Goal: Information Seeking & Learning: Learn about a topic

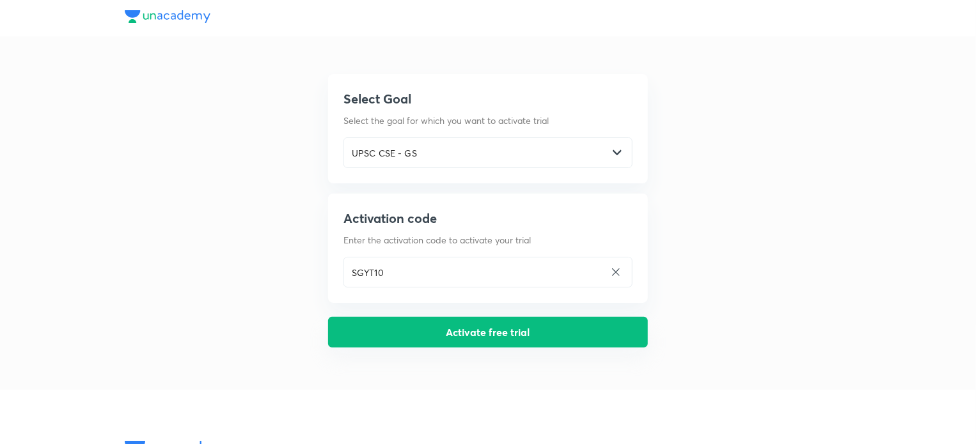
click at [501, 325] on button "Activate free trial" at bounding box center [488, 332] width 320 height 31
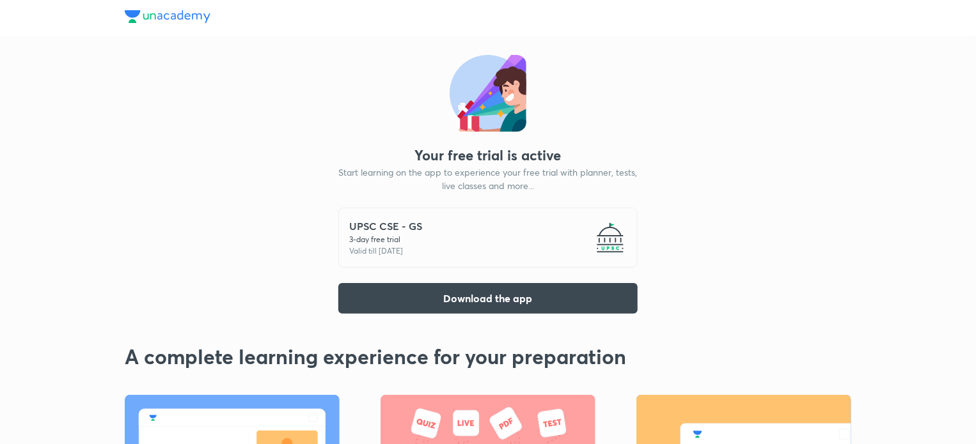
click at [440, 233] on div "UPSC CSE - GS 3 -day free trial Valid till [DATE]" at bounding box center [487, 238] width 299 height 60
click at [198, 22] on img at bounding box center [168, 16] width 86 height 13
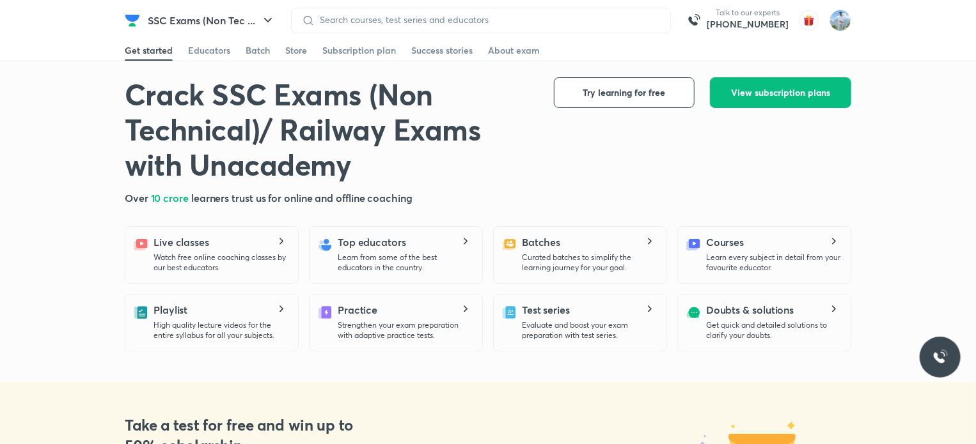
click at [601, 27] on div at bounding box center [481, 21] width 380 height 26
click at [262, 25] on icon "button" at bounding box center [267, 20] width 15 height 15
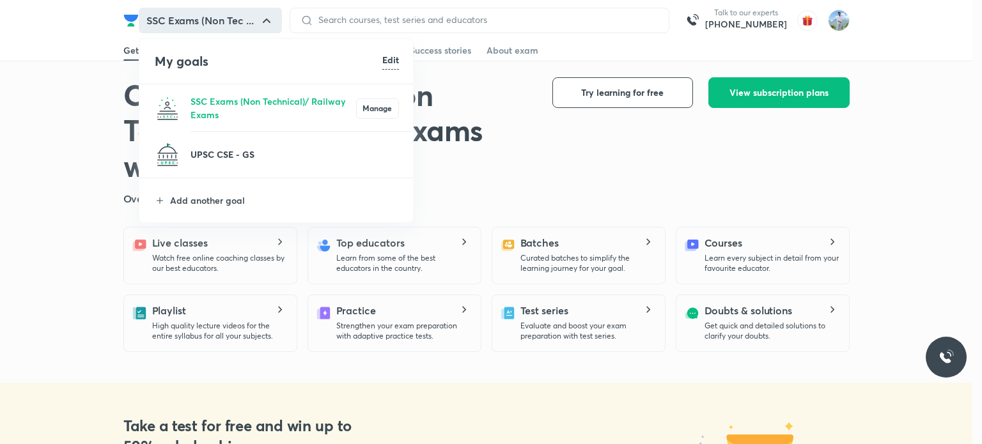
click at [226, 153] on p "UPSC CSE - GS" at bounding box center [295, 154] width 208 height 13
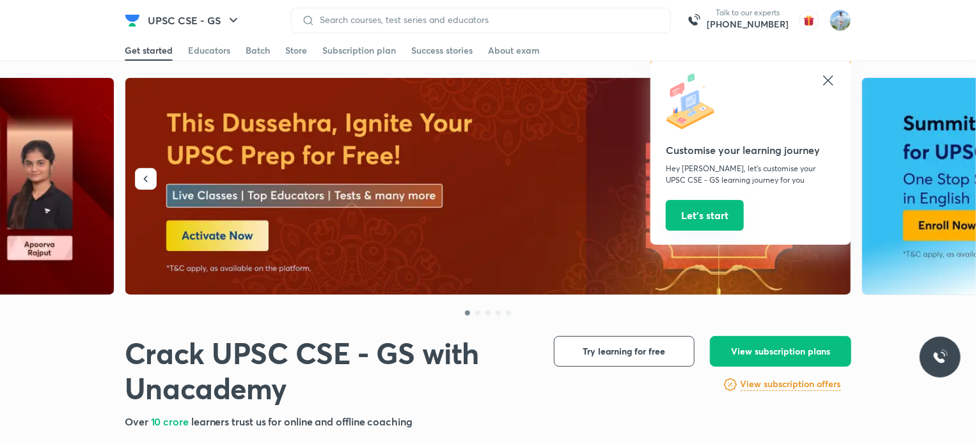
click at [711, 215] on button "Let’s start" at bounding box center [705, 215] width 78 height 31
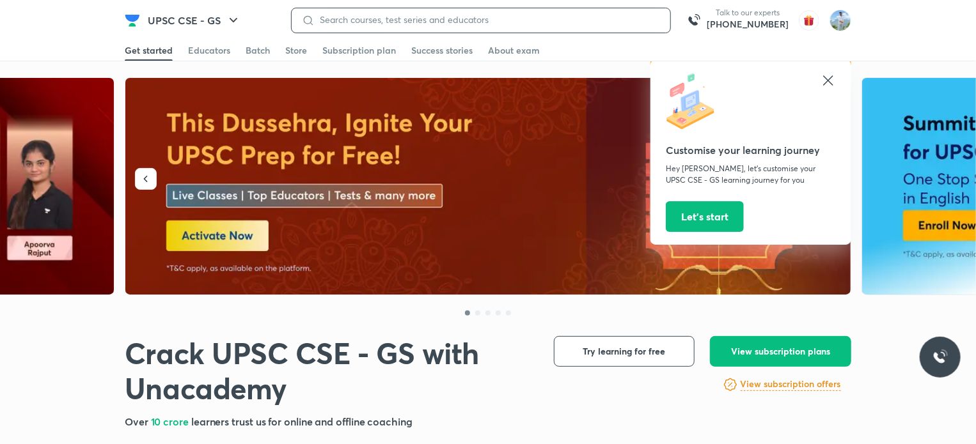
click at [397, 17] on input at bounding box center [487, 20] width 345 height 10
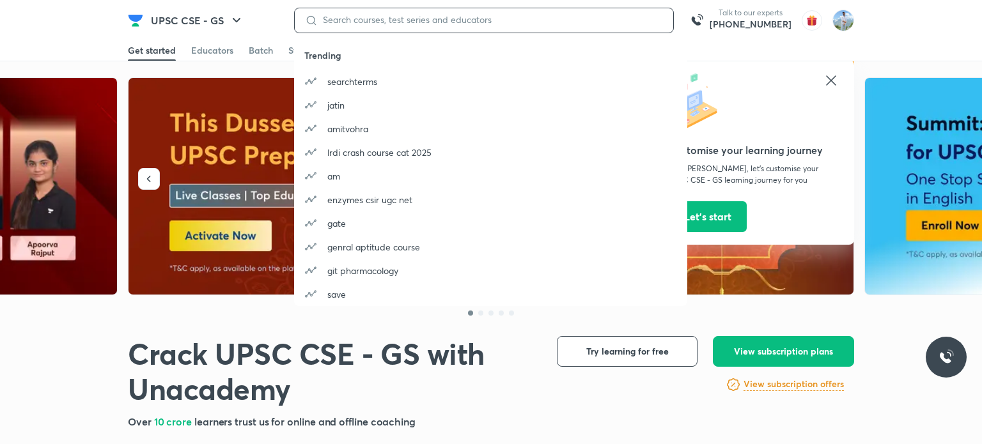
type input "s"
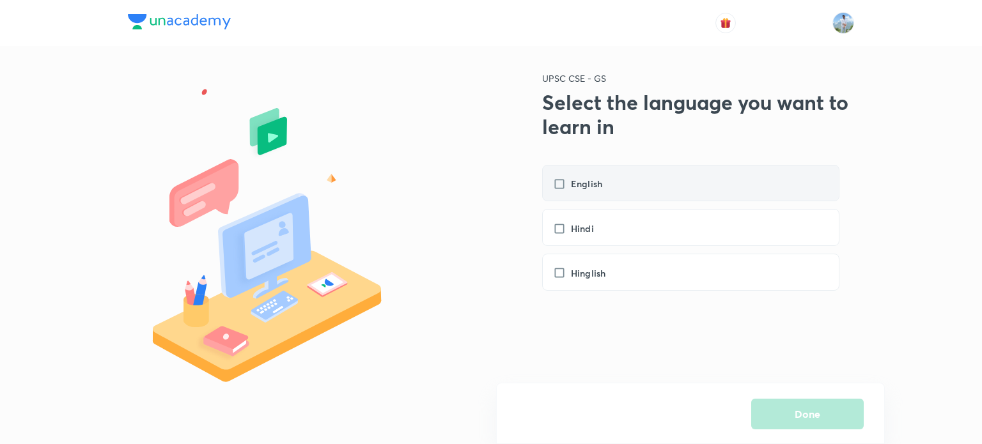
click at [564, 182] on label "English" at bounding box center [584, 183] width 62 height 13
checkbox input "true"
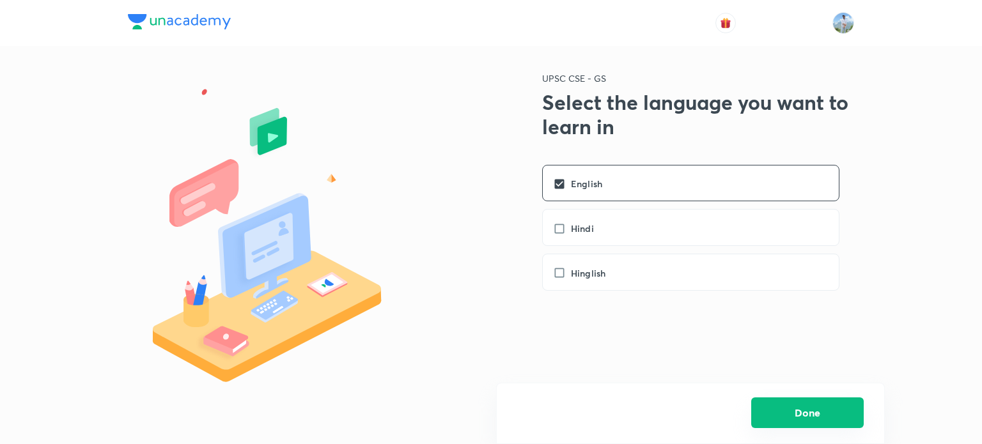
click at [798, 407] on button "Done" at bounding box center [807, 413] width 113 height 31
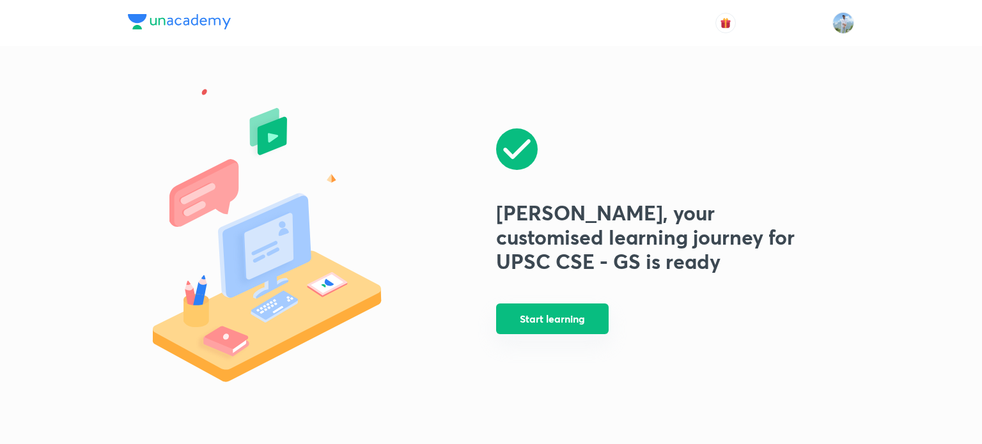
click at [540, 329] on button "Start learning" at bounding box center [552, 319] width 113 height 31
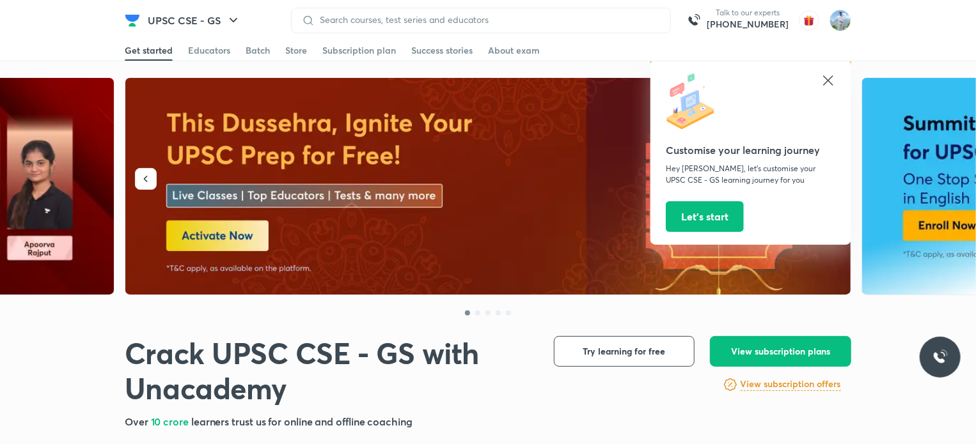
click at [823, 85] on icon at bounding box center [828, 80] width 10 height 10
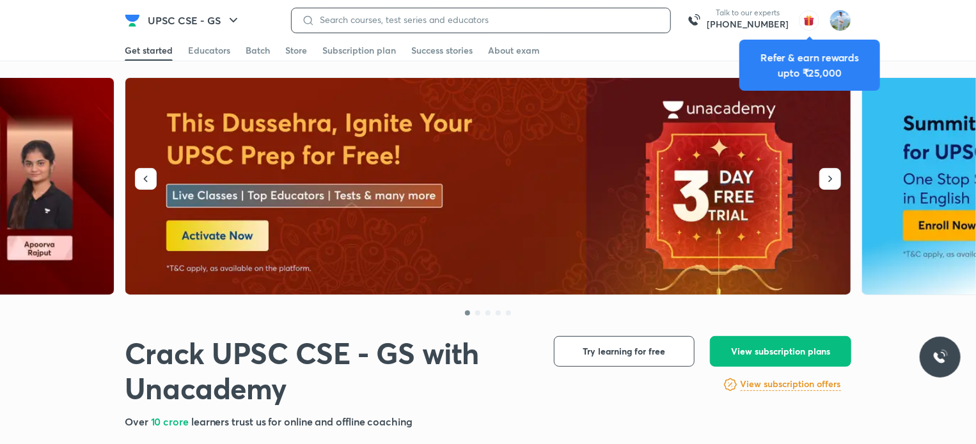
click at [416, 19] on input at bounding box center [487, 20] width 345 height 10
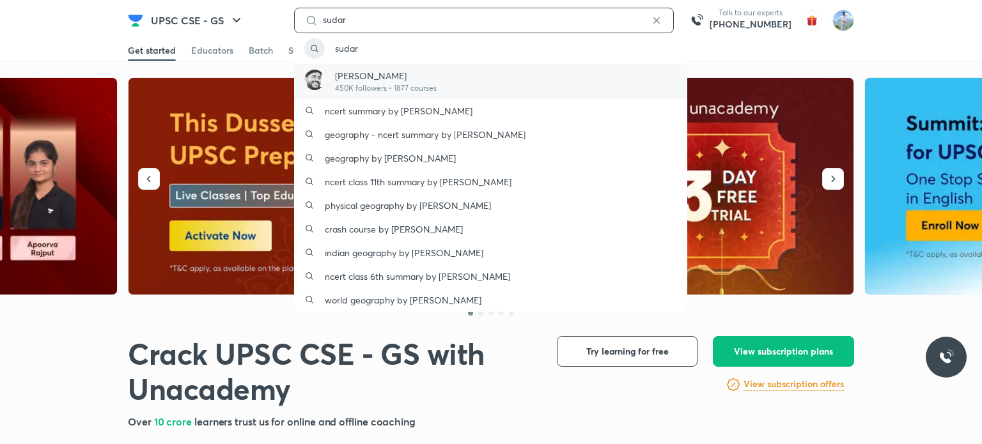
type input "sudar"
click at [392, 79] on p "[PERSON_NAME]" at bounding box center [386, 75] width 102 height 13
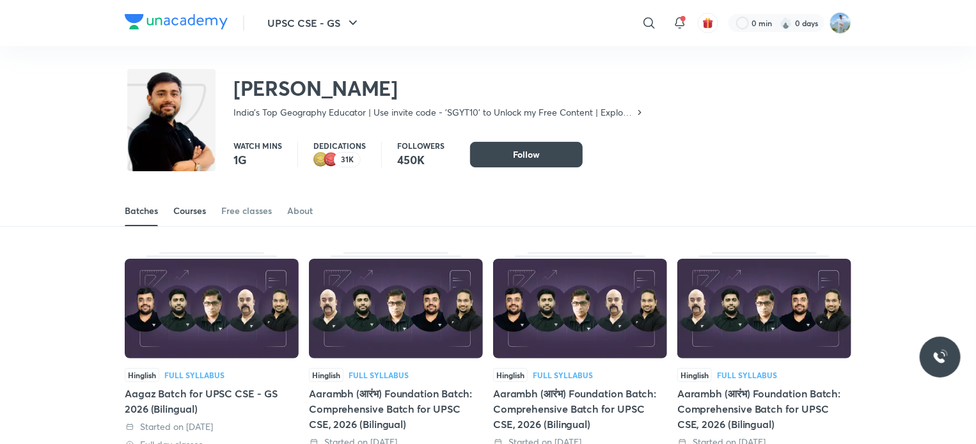
click at [182, 217] on div "Courses" at bounding box center [189, 211] width 33 height 13
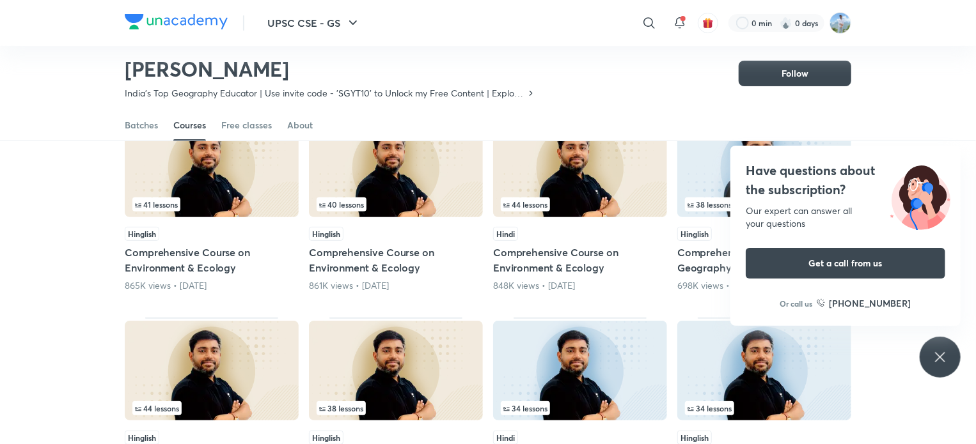
scroll to position [119, 0]
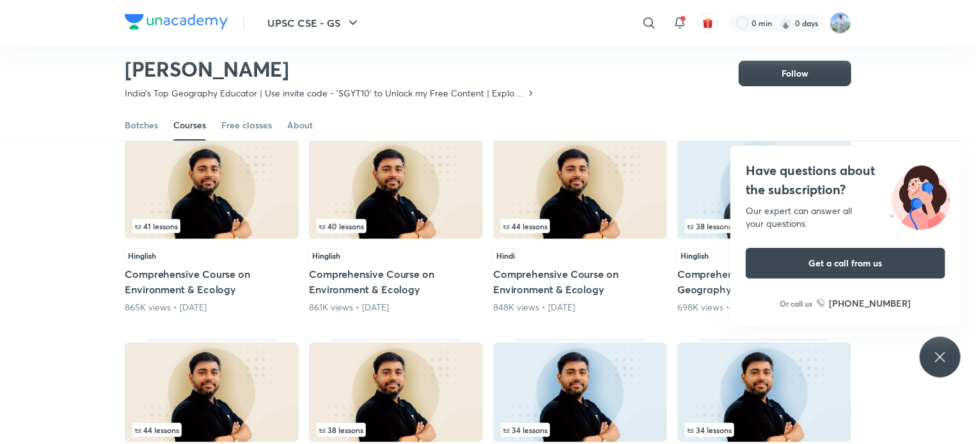
click at [939, 360] on icon at bounding box center [939, 357] width 15 height 15
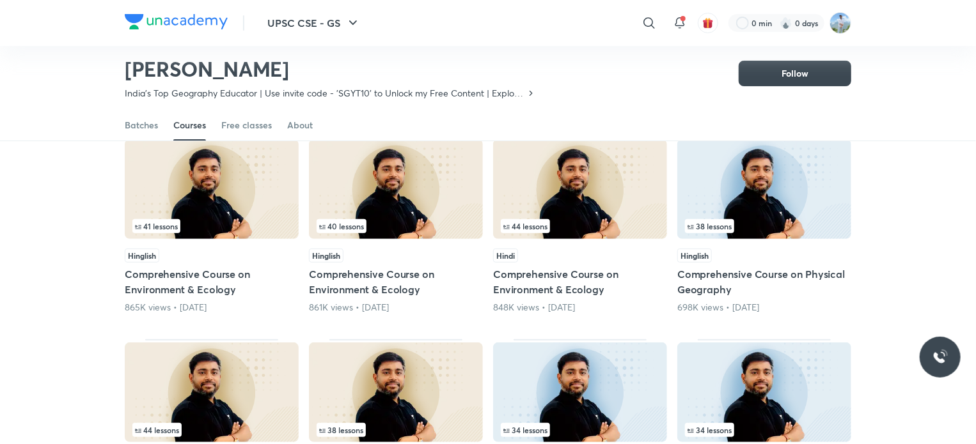
click at [742, 215] on img at bounding box center [764, 189] width 174 height 100
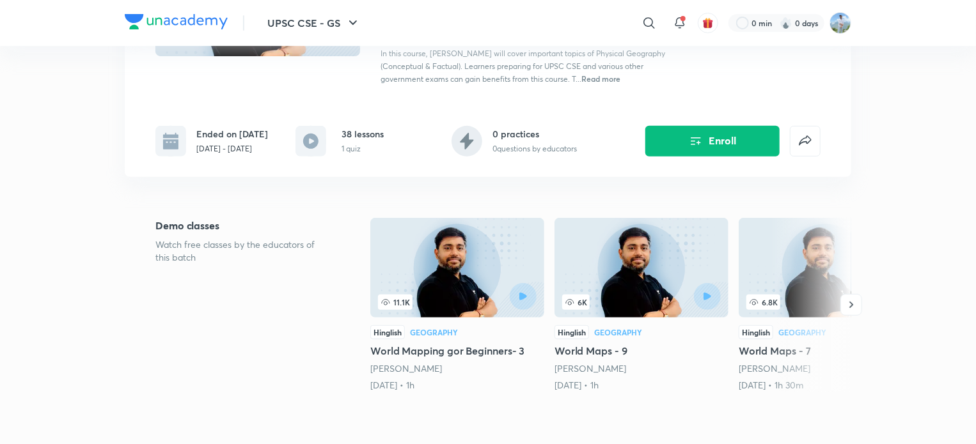
scroll to position [128, 0]
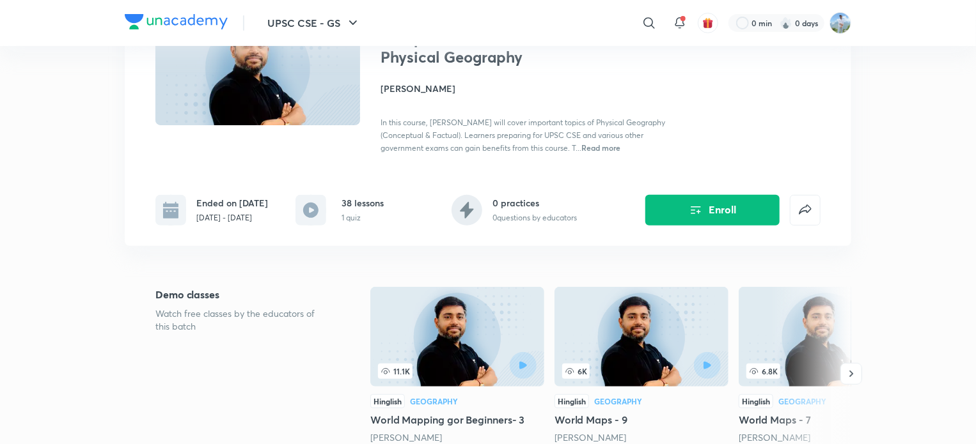
click at [365, 210] on h6 "38 lessons" at bounding box center [362, 202] width 42 height 13
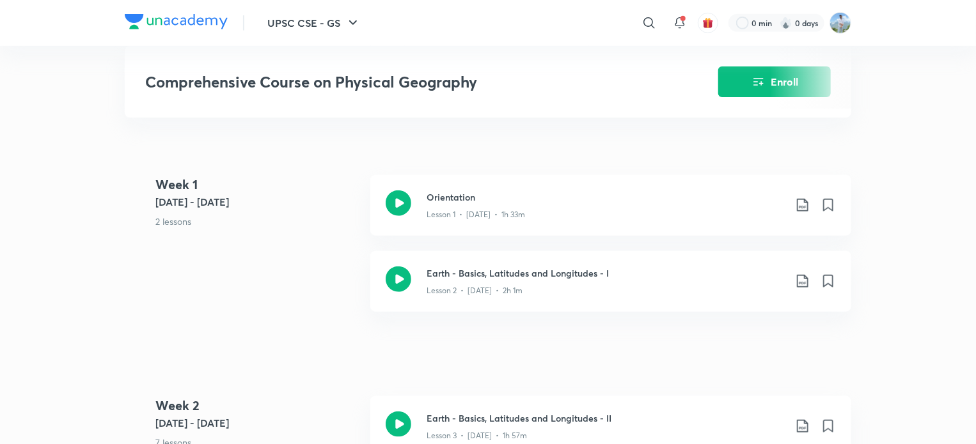
scroll to position [511, 0]
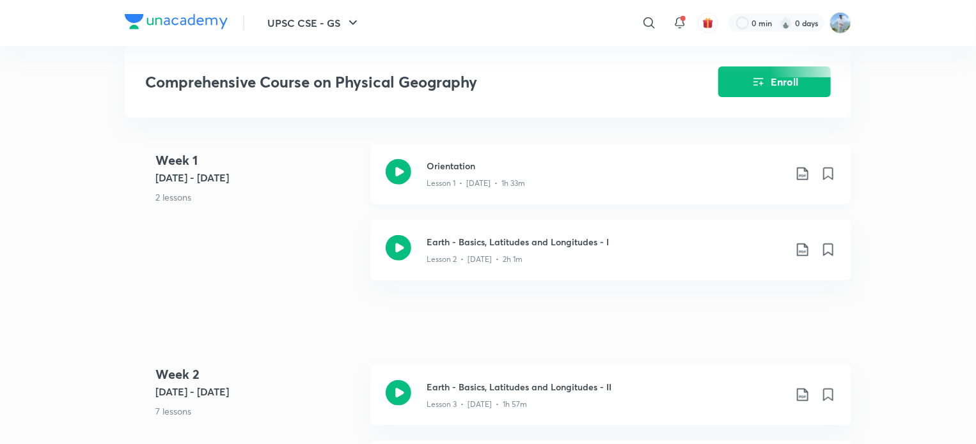
click at [407, 185] on icon at bounding box center [399, 172] width 26 height 26
click at [799, 182] on icon at bounding box center [802, 173] width 15 height 15
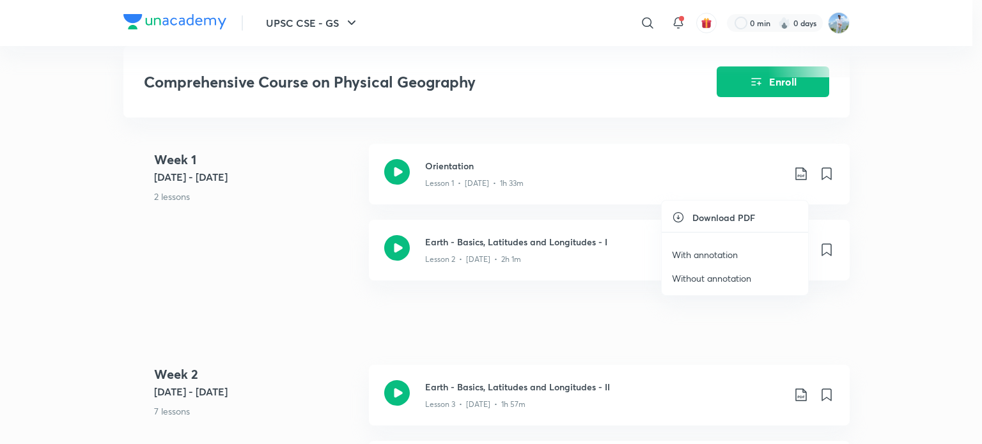
click at [695, 278] on p "Without annotation" at bounding box center [711, 278] width 79 height 13
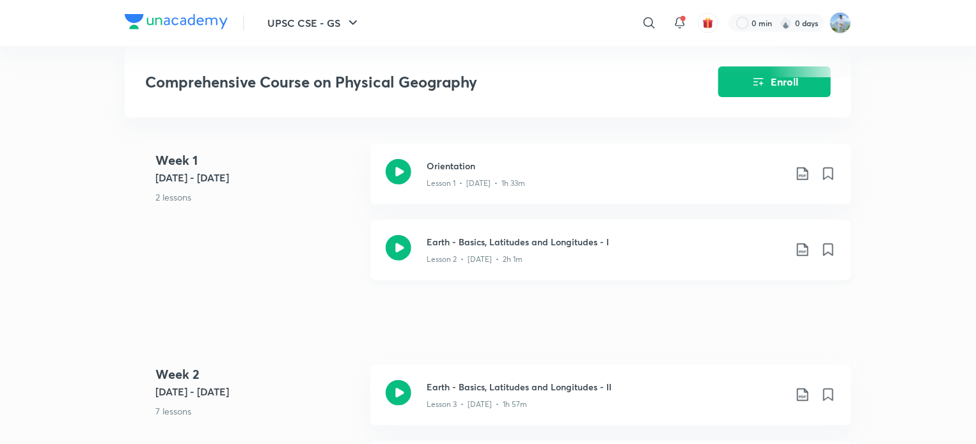
click at [800, 258] on icon at bounding box center [802, 249] width 15 height 15
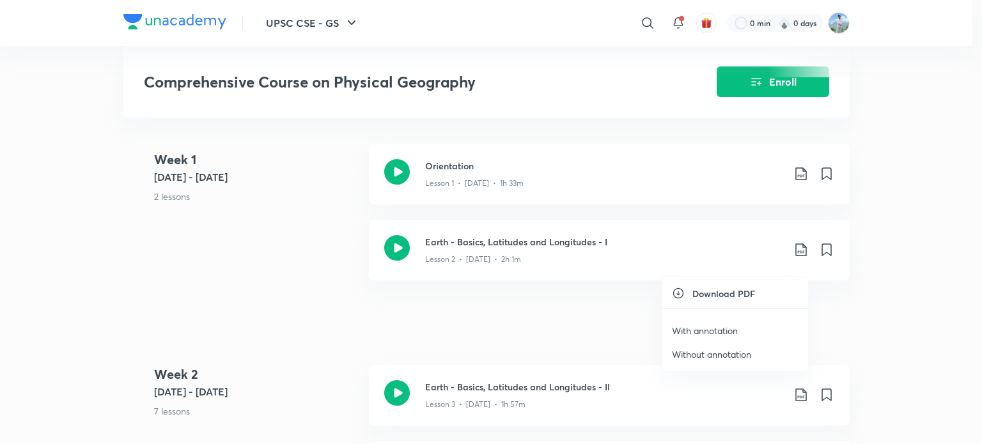
click at [708, 355] on p "Without annotation" at bounding box center [711, 354] width 79 height 13
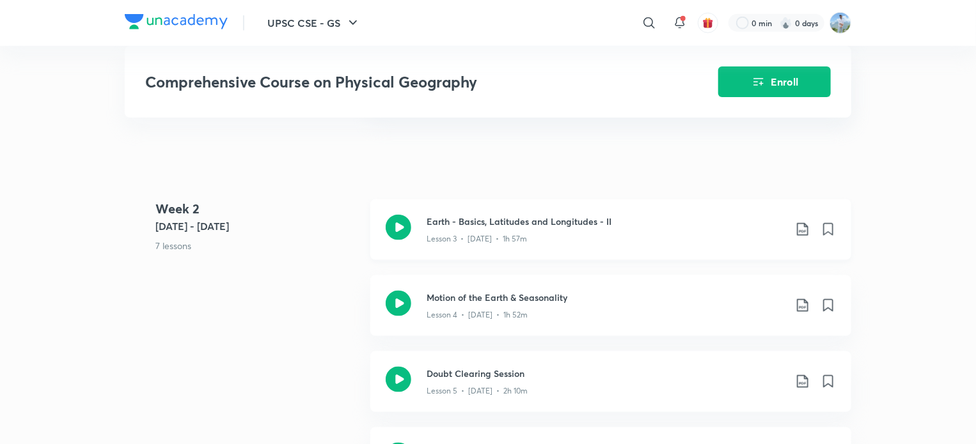
scroll to position [703, 0]
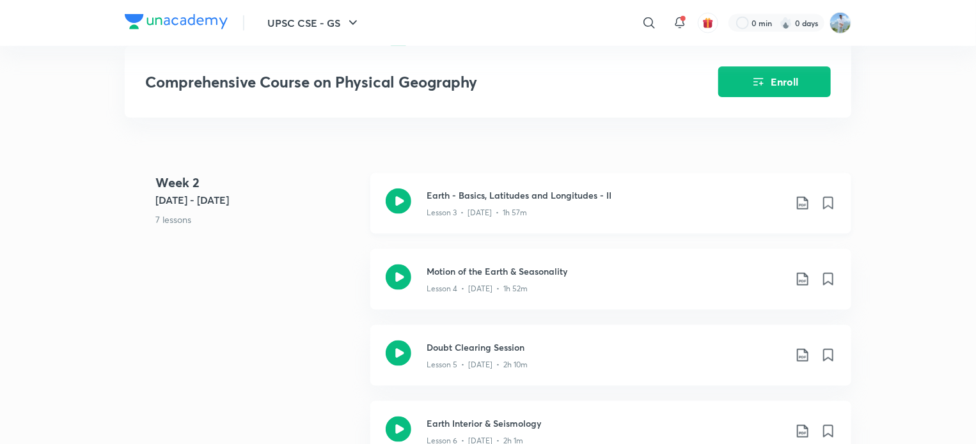
click at [799, 210] on icon at bounding box center [802, 203] width 11 height 13
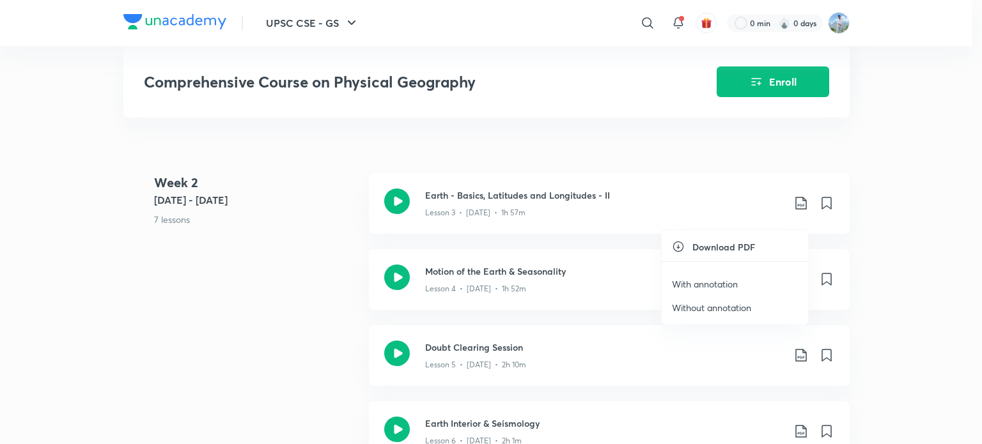
click at [722, 308] on p "Without annotation" at bounding box center [711, 307] width 79 height 13
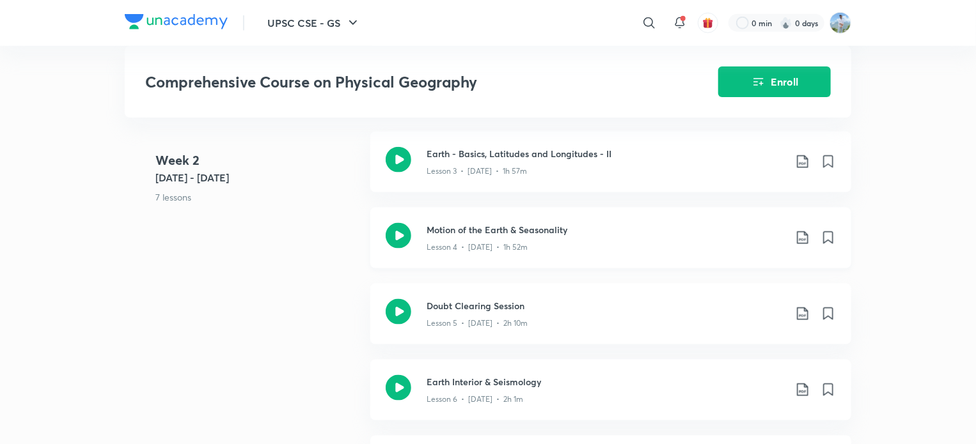
scroll to position [767, 0]
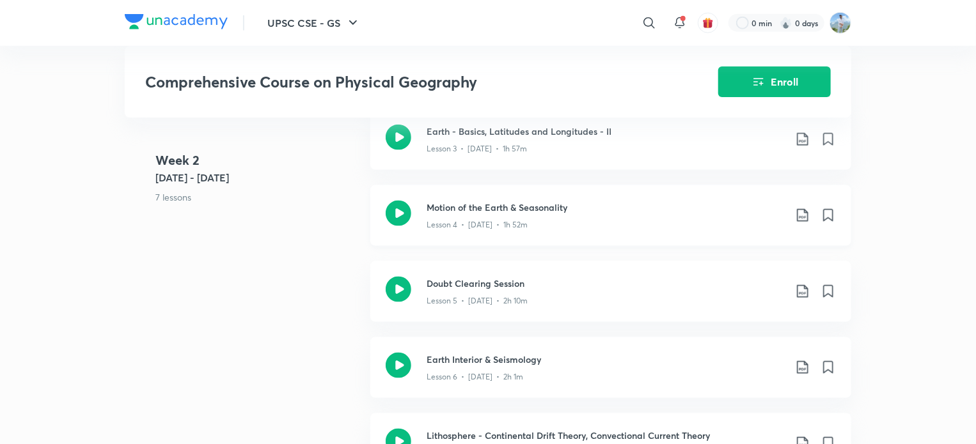
click at [800, 223] on icon at bounding box center [802, 215] width 15 height 15
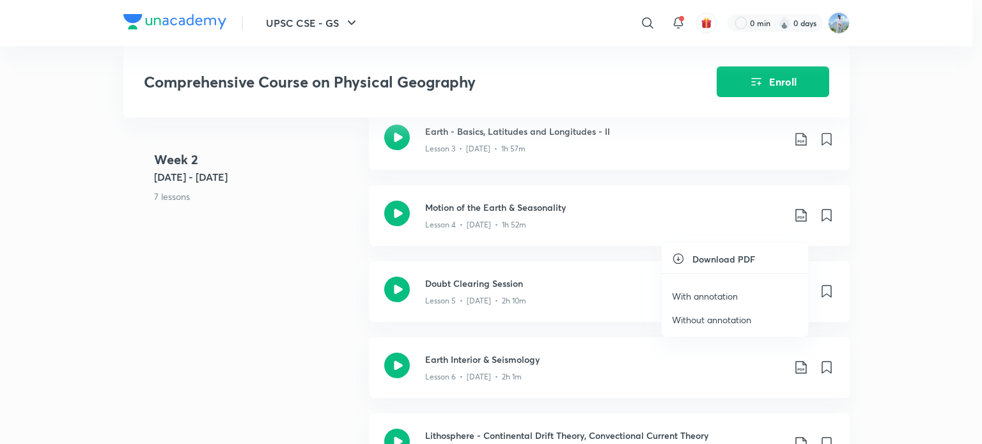
click at [724, 324] on p "Without annotation" at bounding box center [711, 319] width 79 height 13
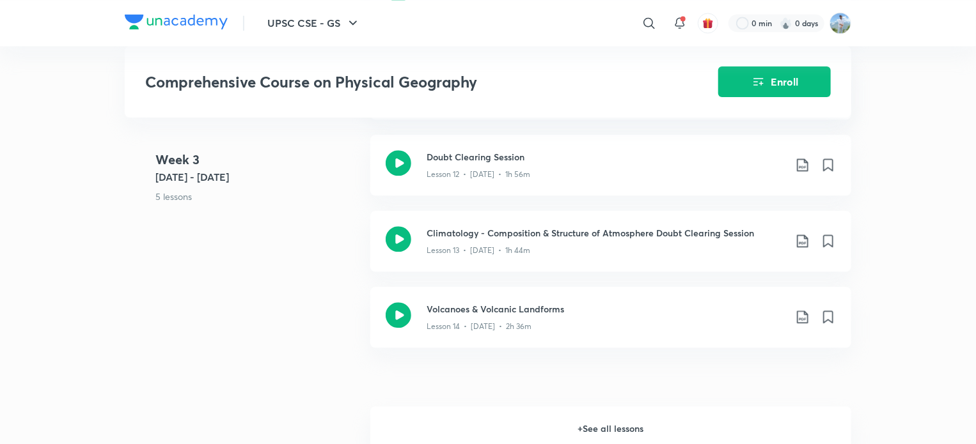
scroll to position [1343, 0]
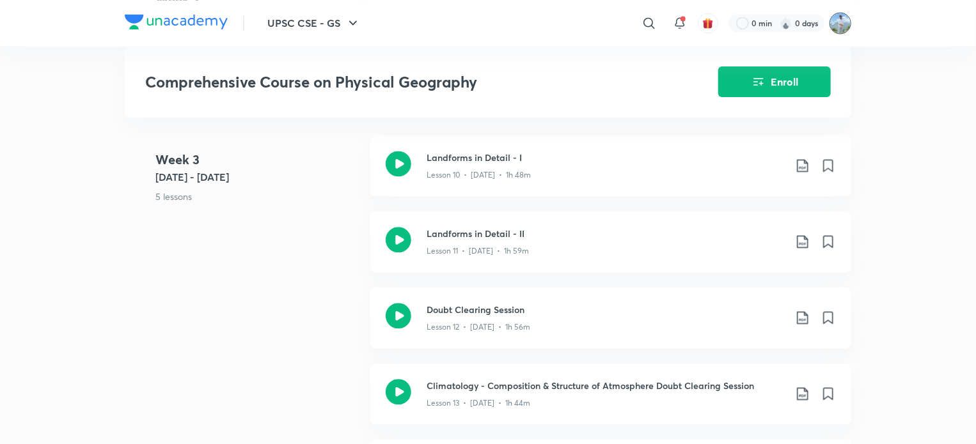
click at [839, 24] on img at bounding box center [840, 23] width 22 height 22
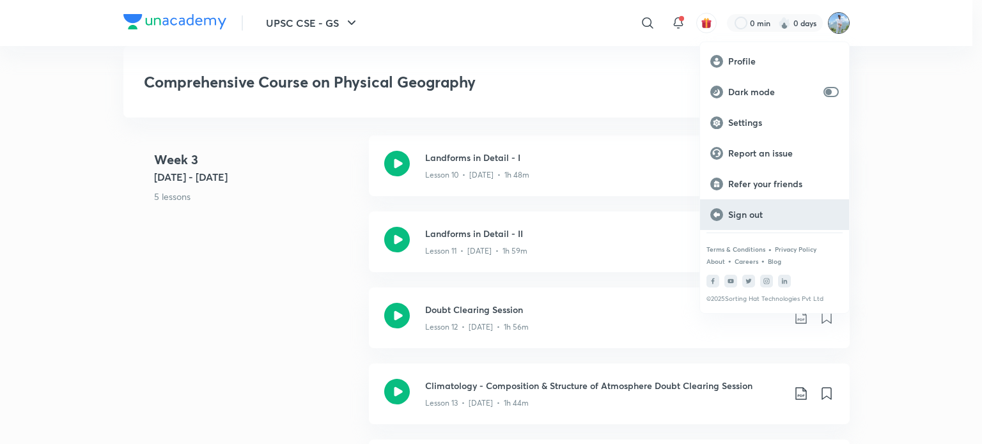
click at [744, 212] on p "Sign out" at bounding box center [783, 215] width 111 height 12
